Goal: Find specific page/section: Find specific page/section

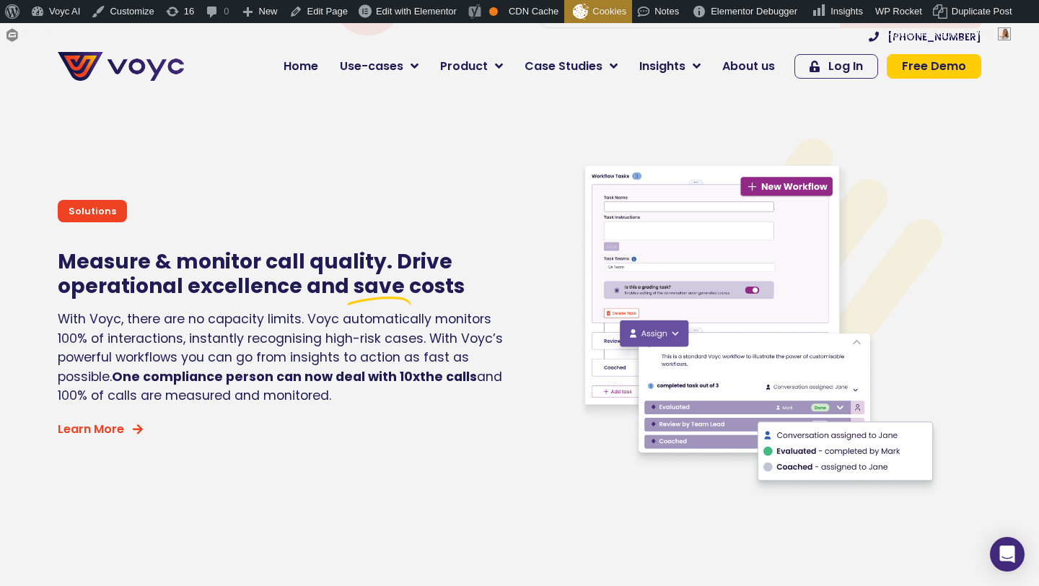
scroll to position [2739, 0]
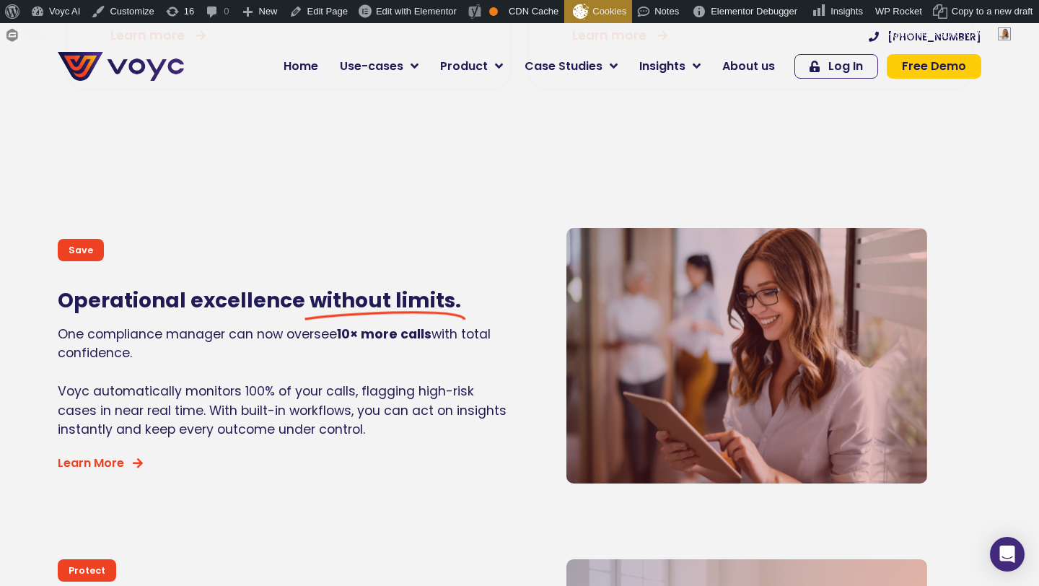
scroll to position [10538, 0]
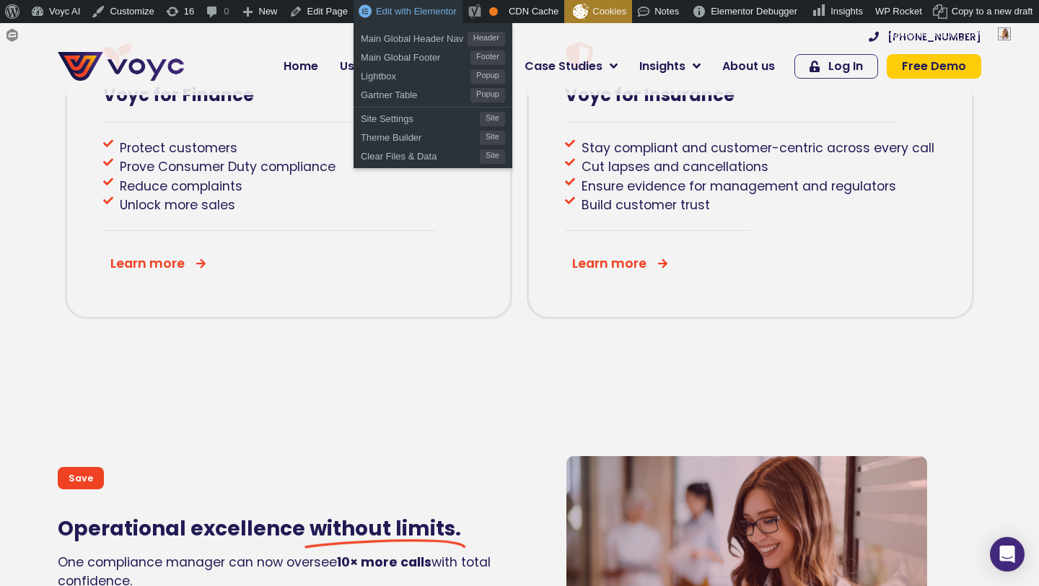
click at [420, 14] on span "Edit with Elementor" at bounding box center [416, 11] width 81 height 11
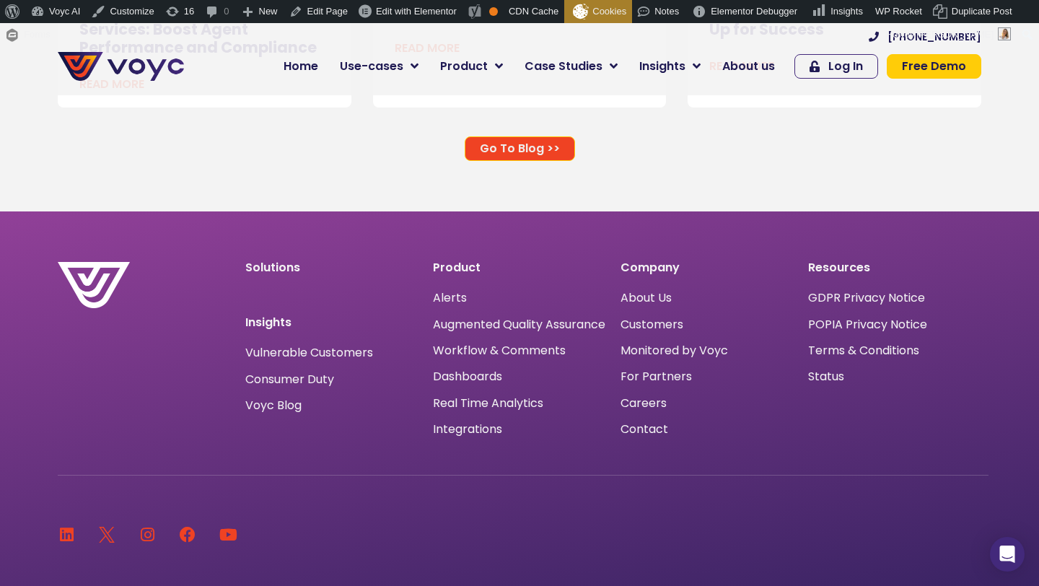
scroll to position [9347, 0]
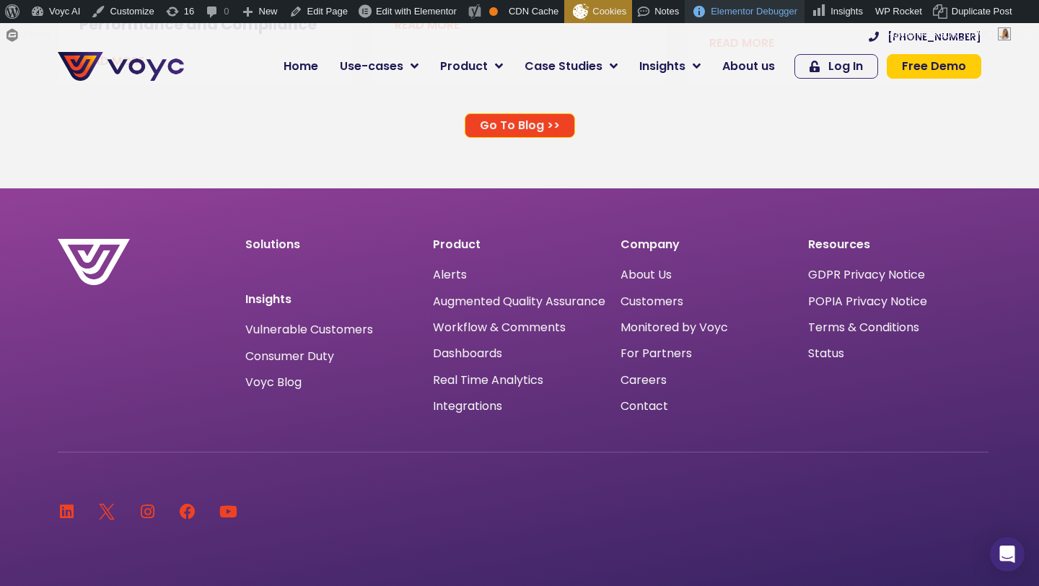
scroll to position [8798, 0]
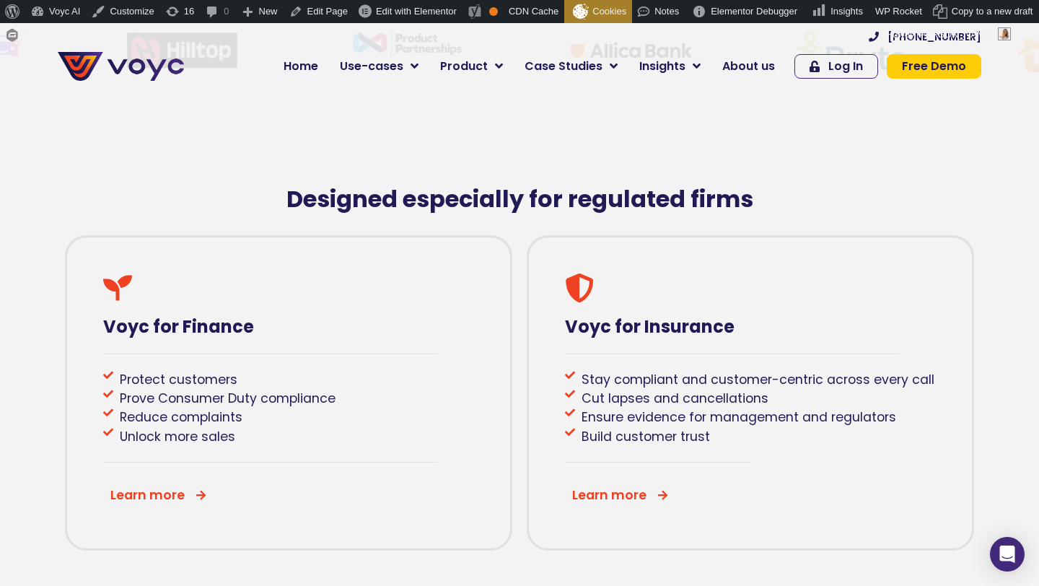
scroll to position [716, 0]
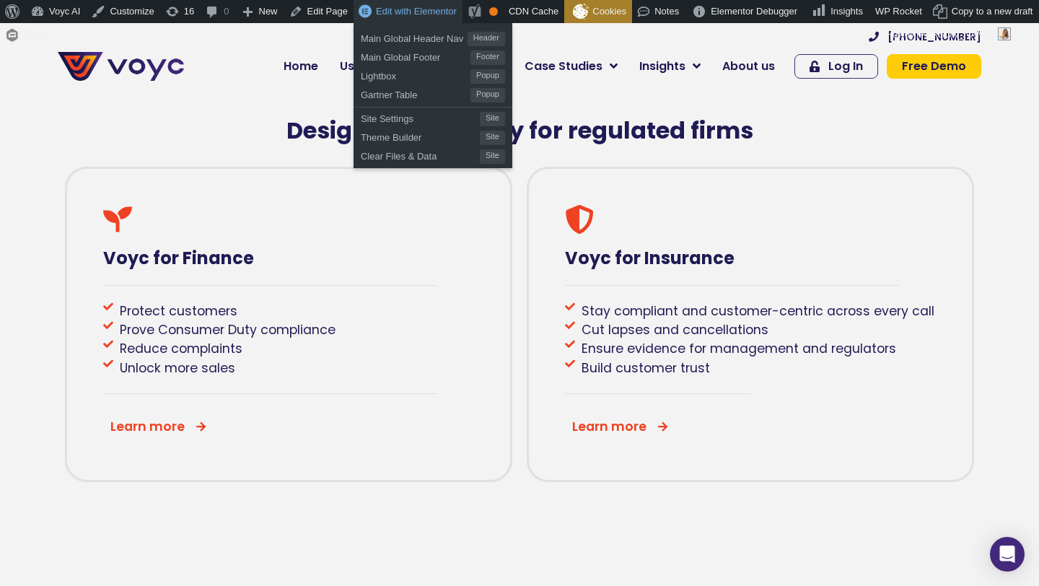
click at [423, 13] on span "Edit with Elementor" at bounding box center [416, 11] width 81 height 11
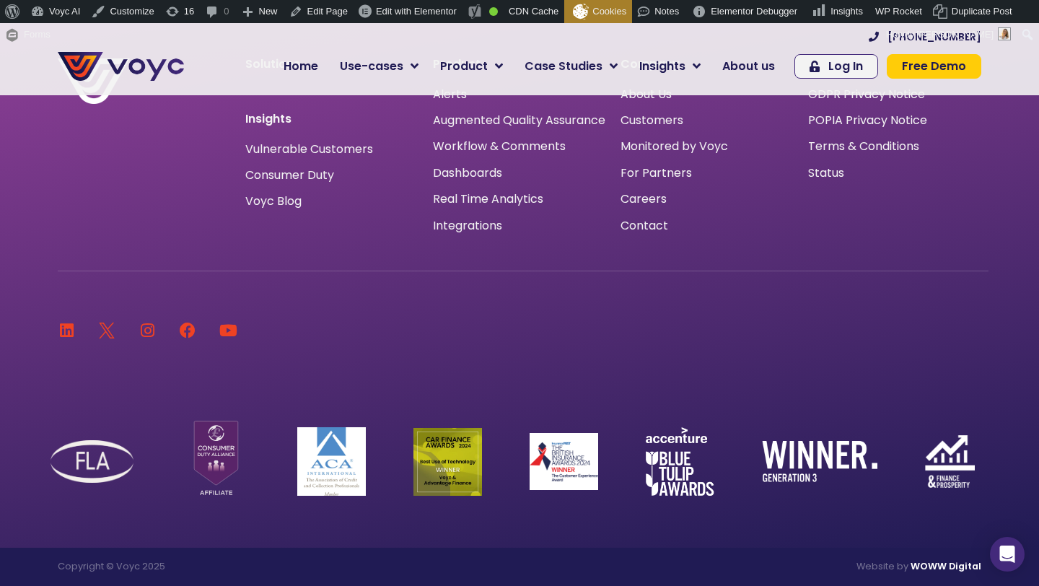
scroll to position [4159, 0]
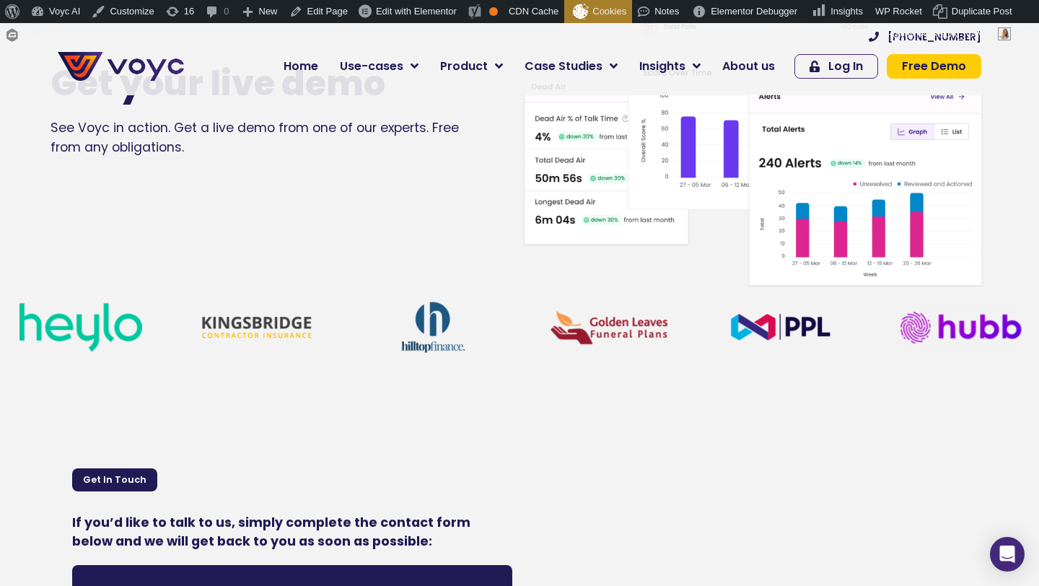
scroll to position [58, 0]
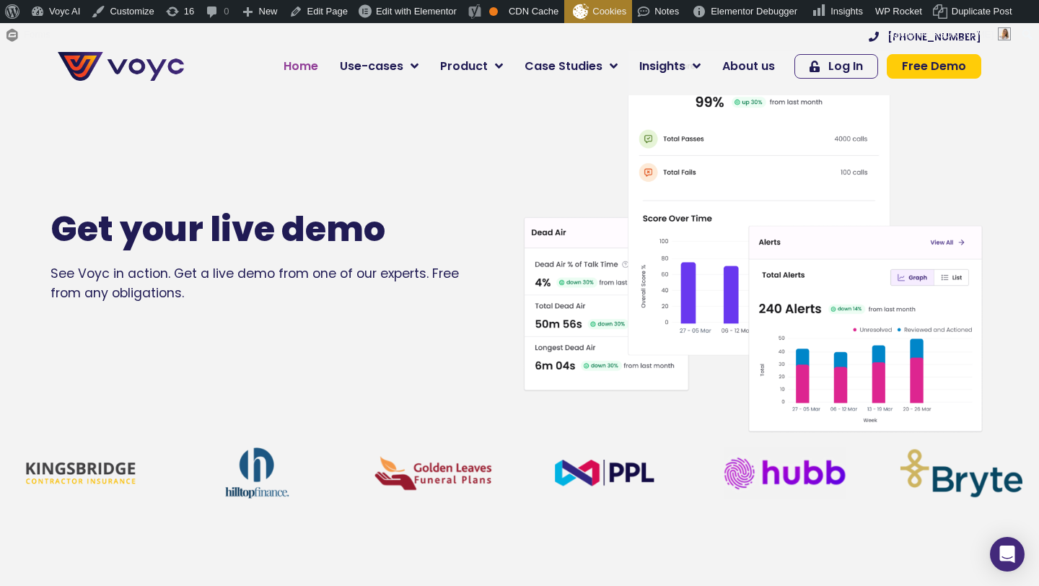
click at [316, 69] on span "Home" at bounding box center [300, 66] width 35 height 17
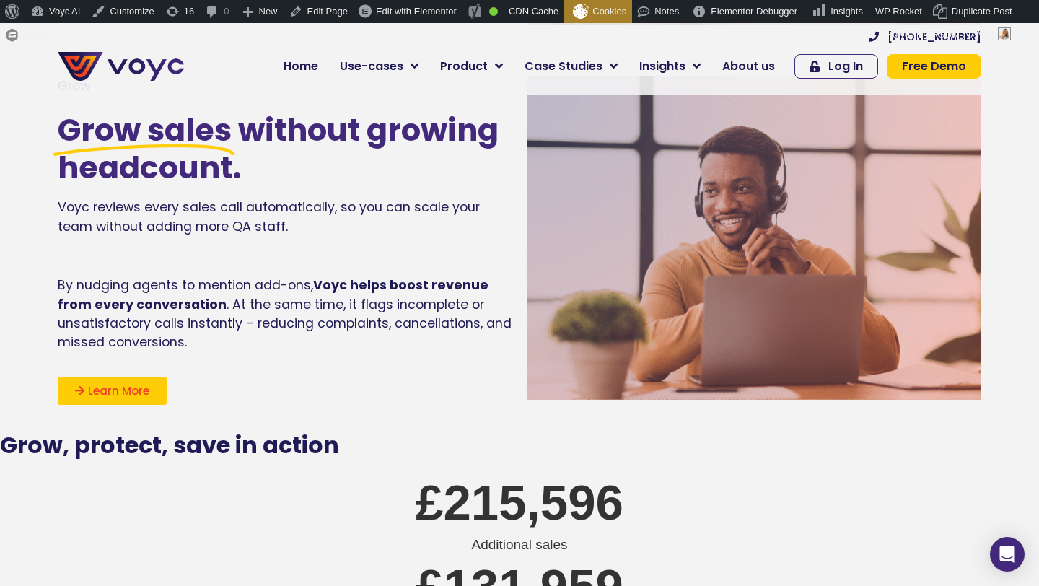
scroll to position [1654, 0]
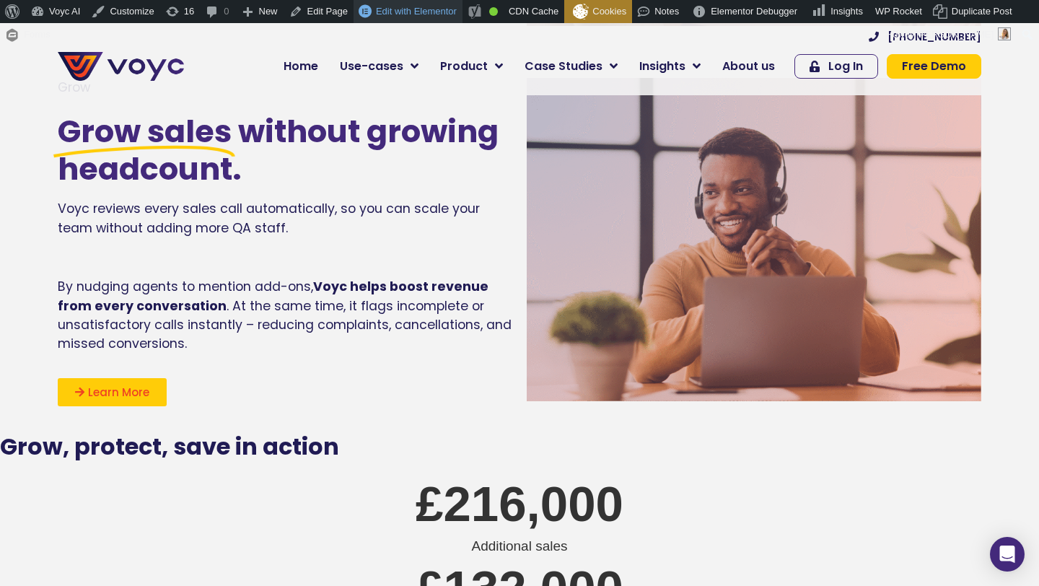
click at [404, 10] on span "Edit with Elementor" at bounding box center [416, 11] width 81 height 11
